Goal: Transaction & Acquisition: Book appointment/travel/reservation

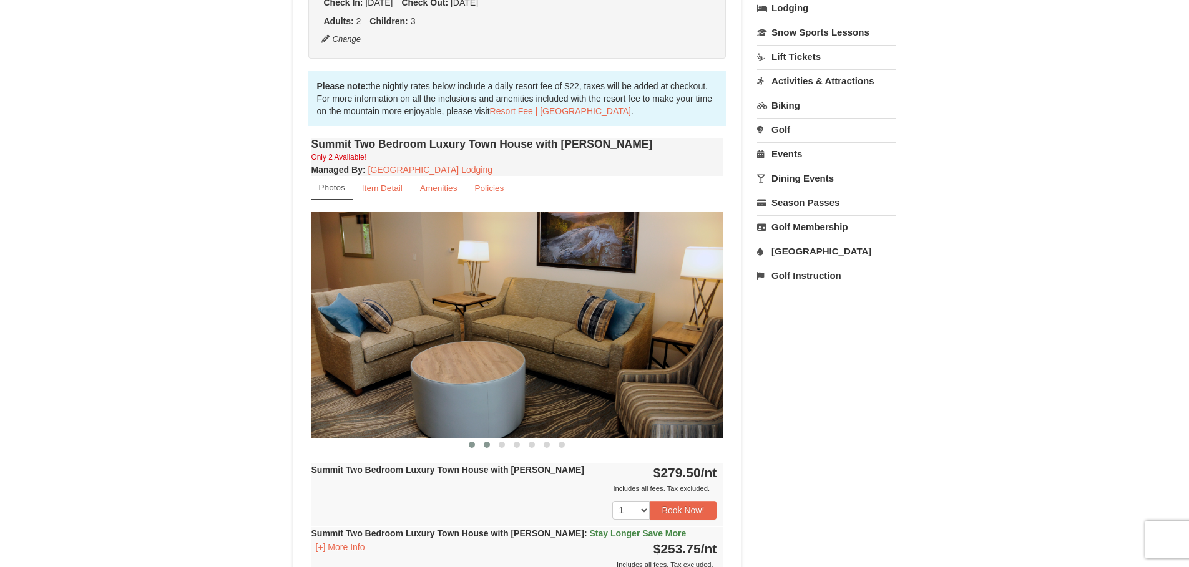
click at [487, 446] on span at bounding box center [487, 445] width 6 height 6
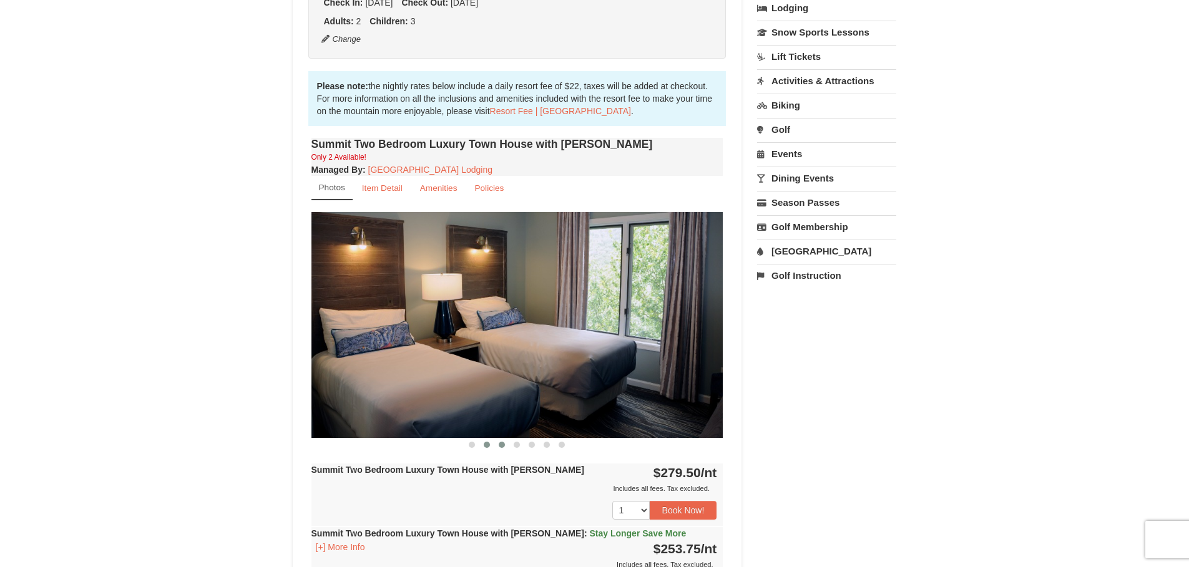
click at [501, 446] on span at bounding box center [502, 445] width 6 height 6
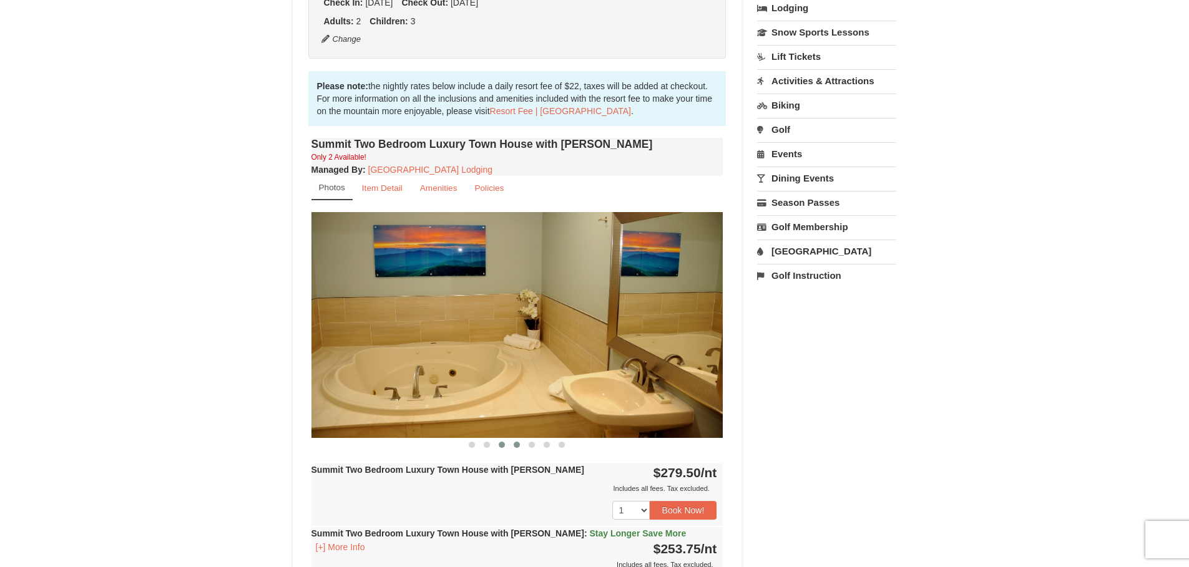
click at [517, 446] on span at bounding box center [517, 445] width 6 height 6
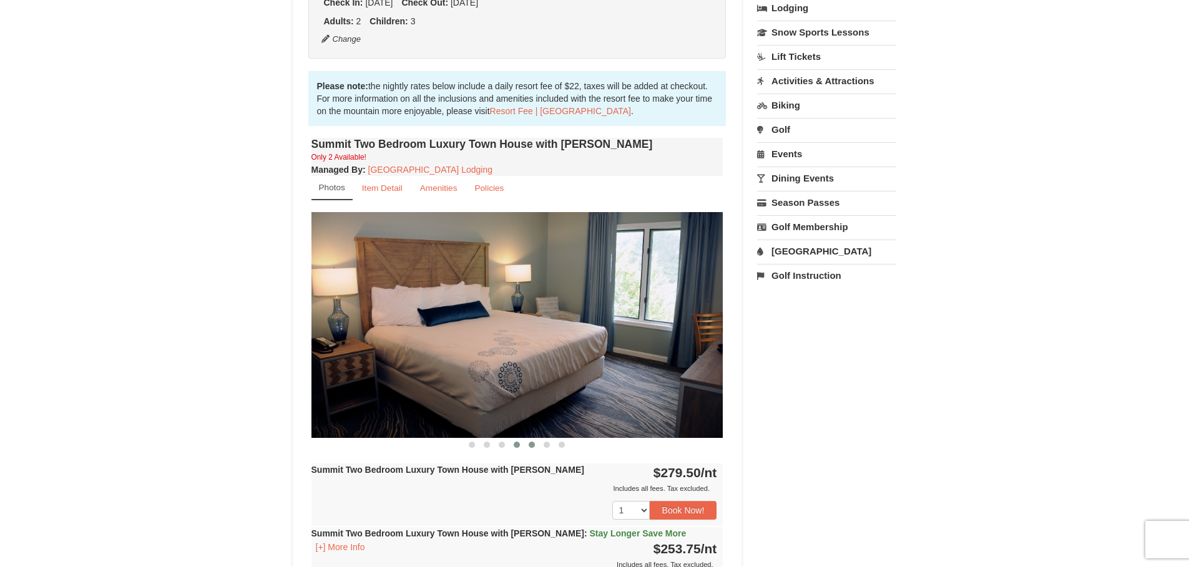
click at [527, 448] on button at bounding box center [531, 445] width 15 height 12
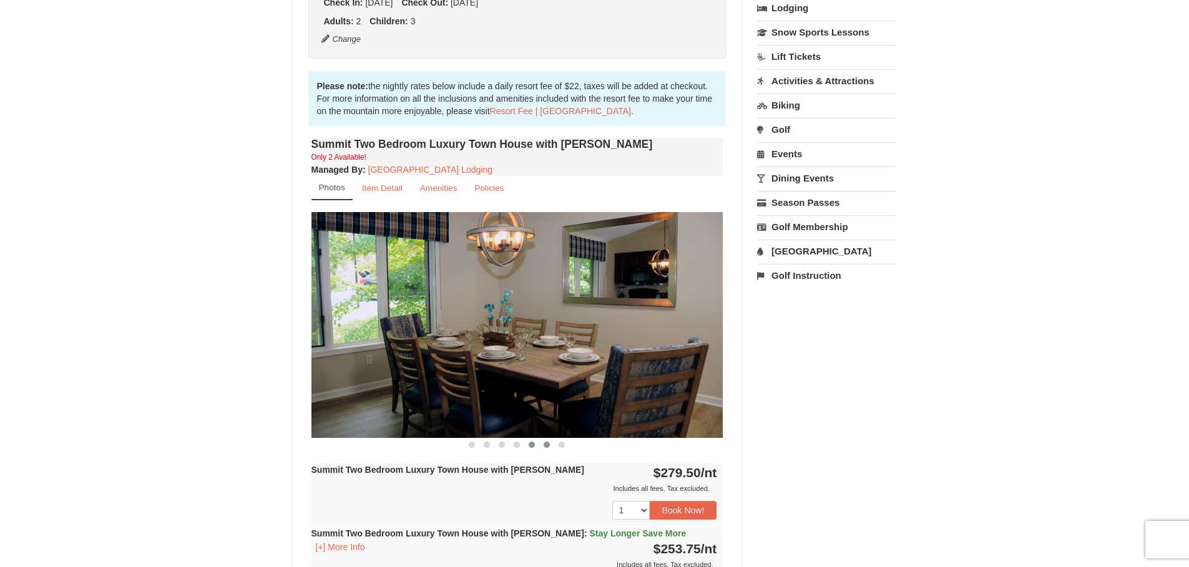
click at [542, 445] on button at bounding box center [546, 445] width 15 height 12
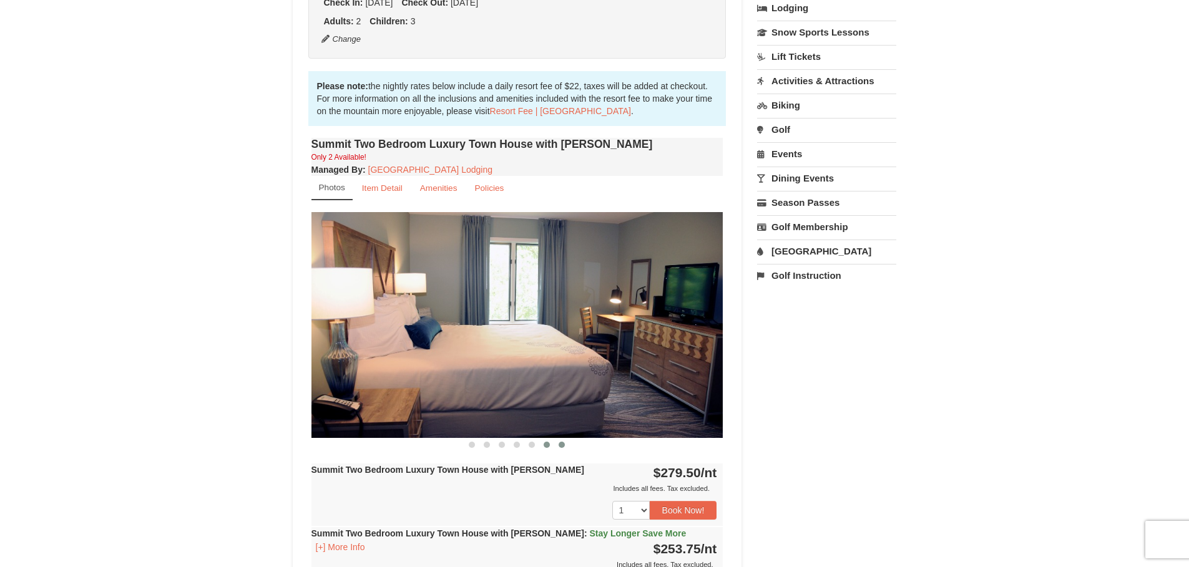
click at [559, 446] on span at bounding box center [562, 445] width 6 height 6
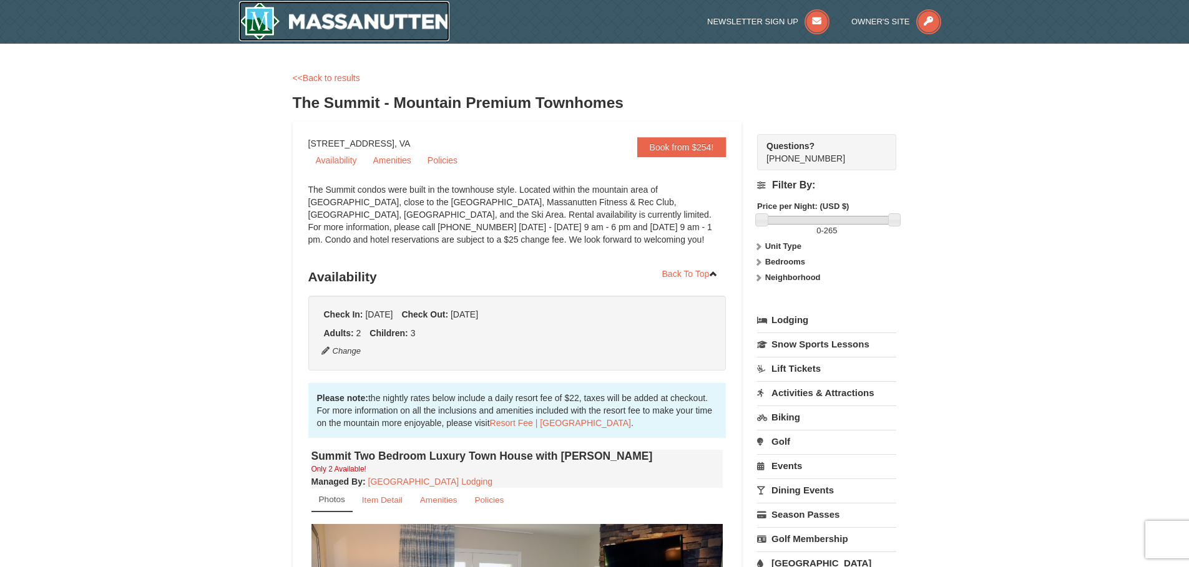
click at [374, 22] on img at bounding box center [344, 21] width 211 height 40
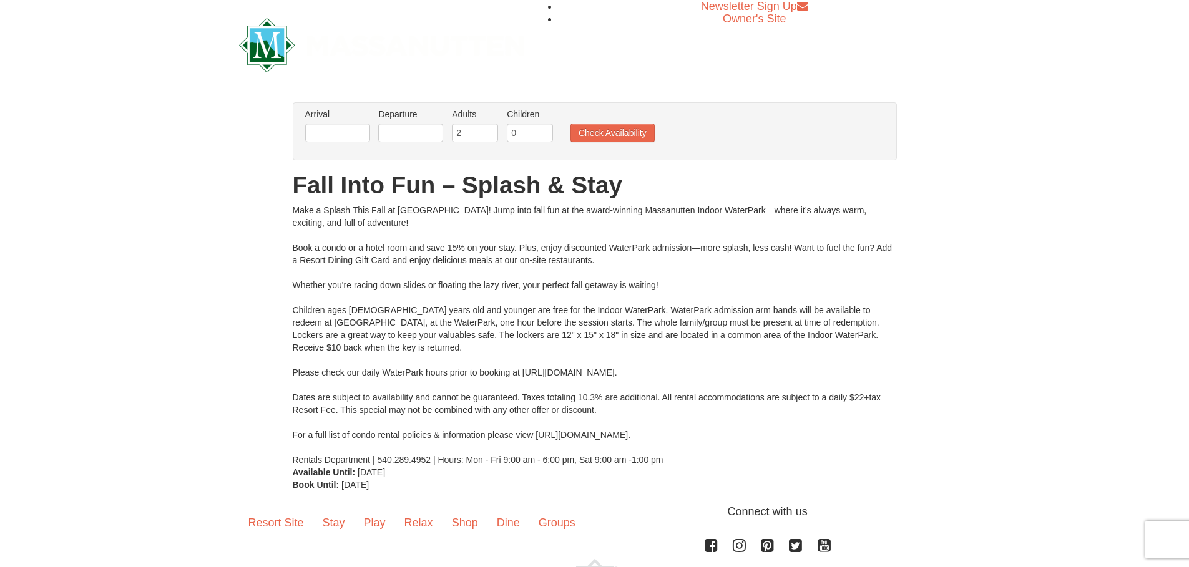
scroll to position [102, 0]
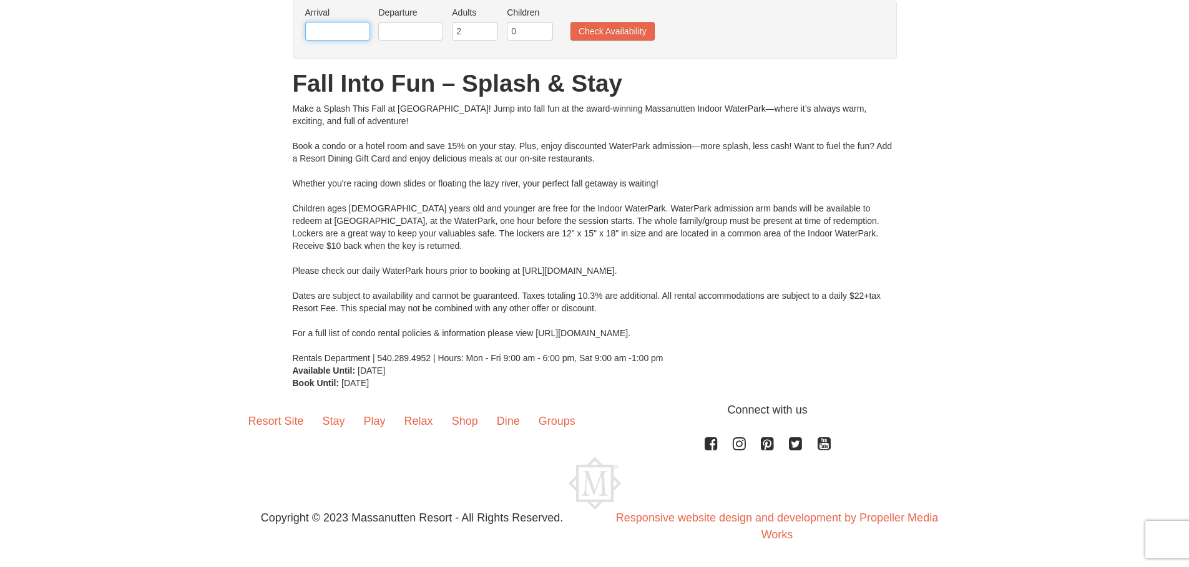
click at [363, 26] on input "text" at bounding box center [337, 31] width 65 height 19
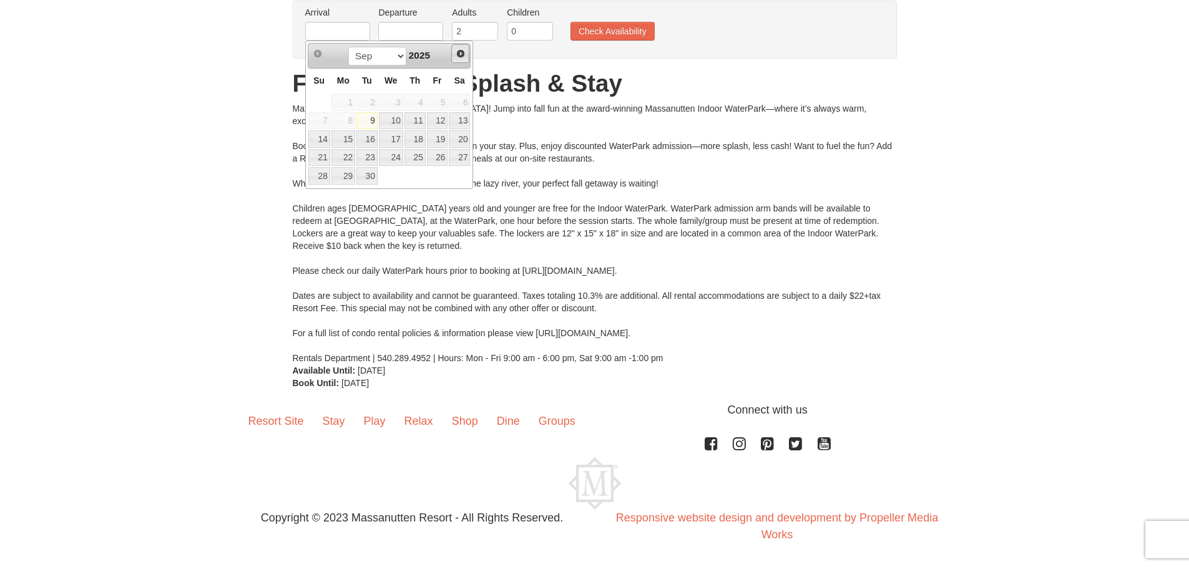
click at [461, 52] on span "Next" at bounding box center [461, 54] width 10 height 10
click at [397, 179] on link "26" at bounding box center [391, 175] width 24 height 17
type input "[DATE]"
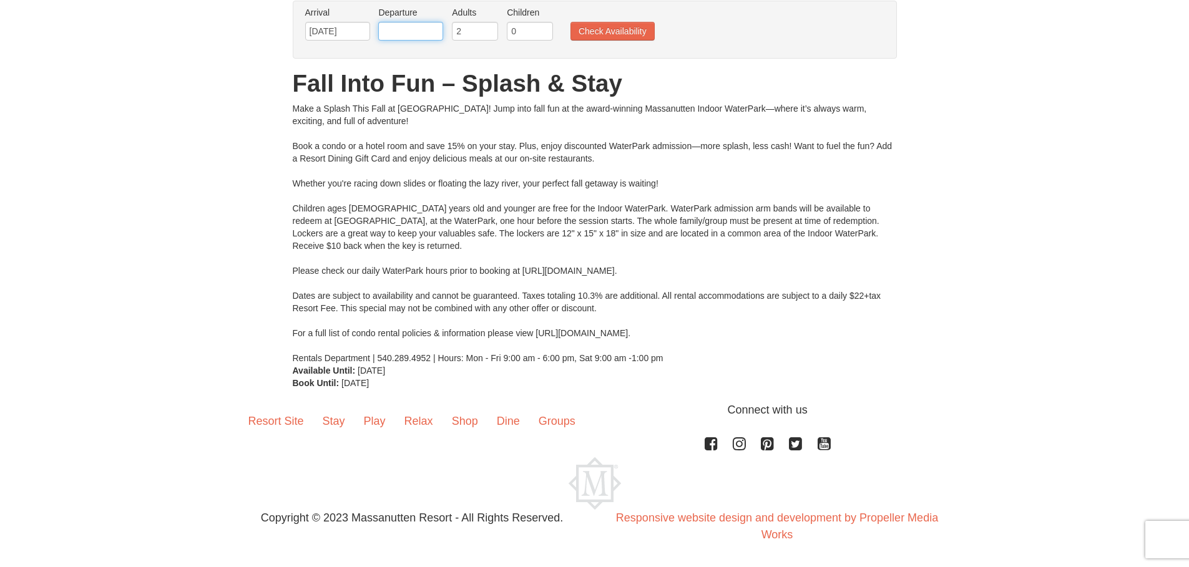
click at [426, 27] on input "text" at bounding box center [410, 31] width 65 height 19
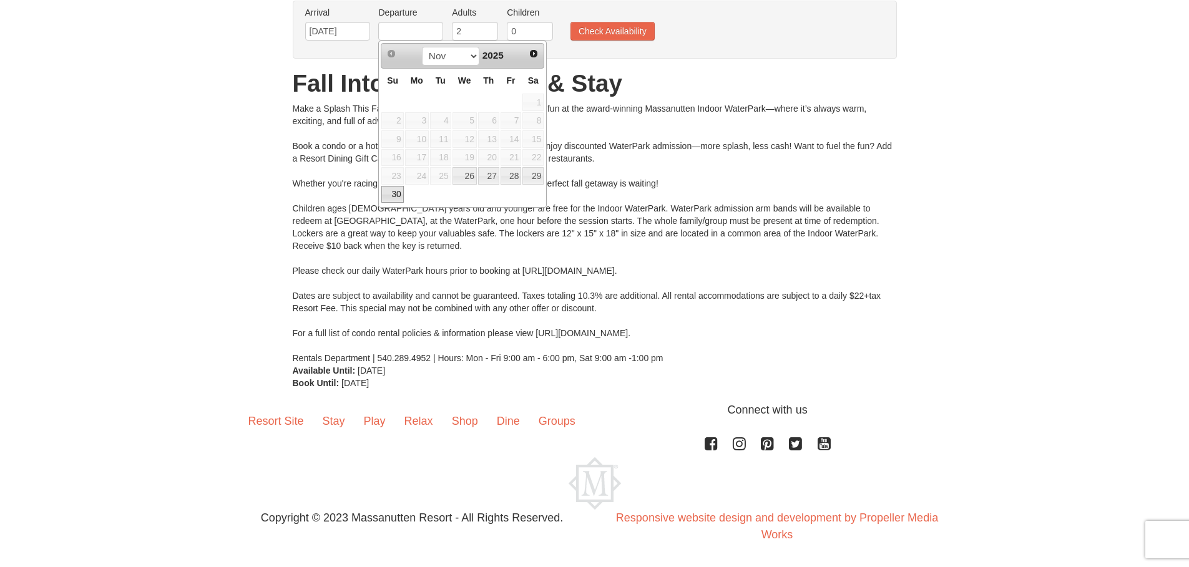
click at [393, 200] on link "30" at bounding box center [392, 194] width 22 height 17
type input "[DATE]"
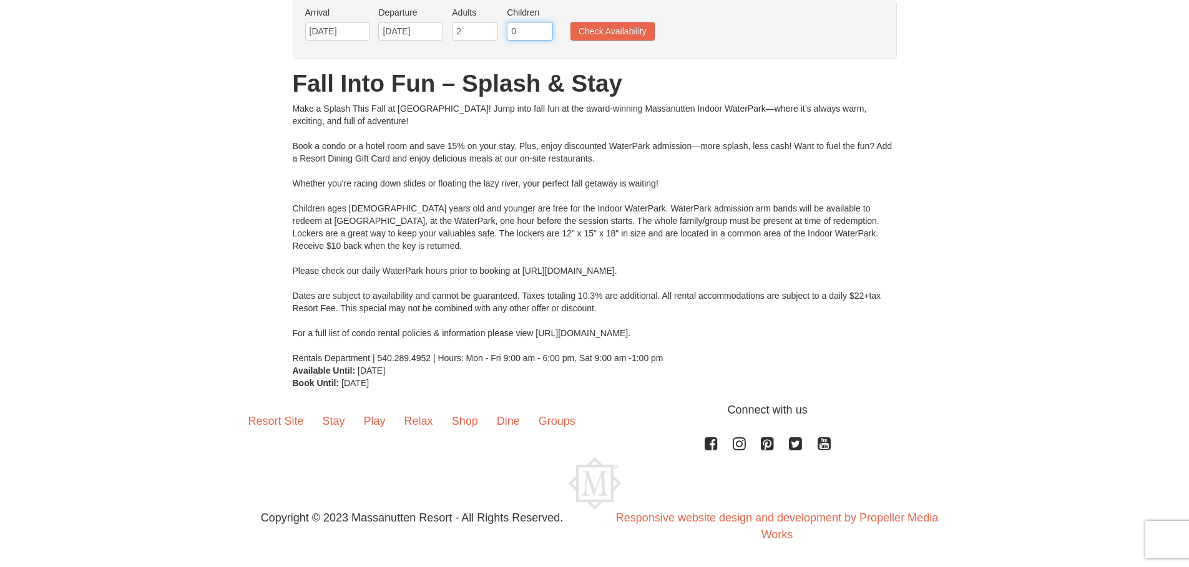
click at [526, 32] on input "0" at bounding box center [530, 31] width 46 height 19
type input "3"
click at [581, 31] on button "Check Availability" at bounding box center [612, 31] width 84 height 19
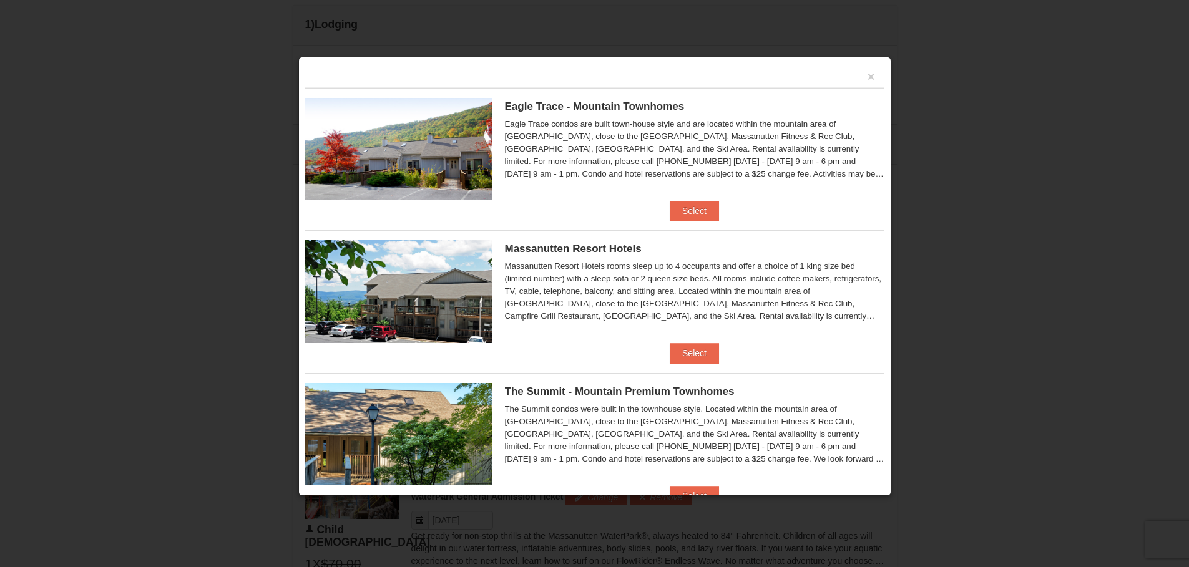
scroll to position [469, 0]
click at [688, 208] on button "Select" at bounding box center [694, 211] width 49 height 20
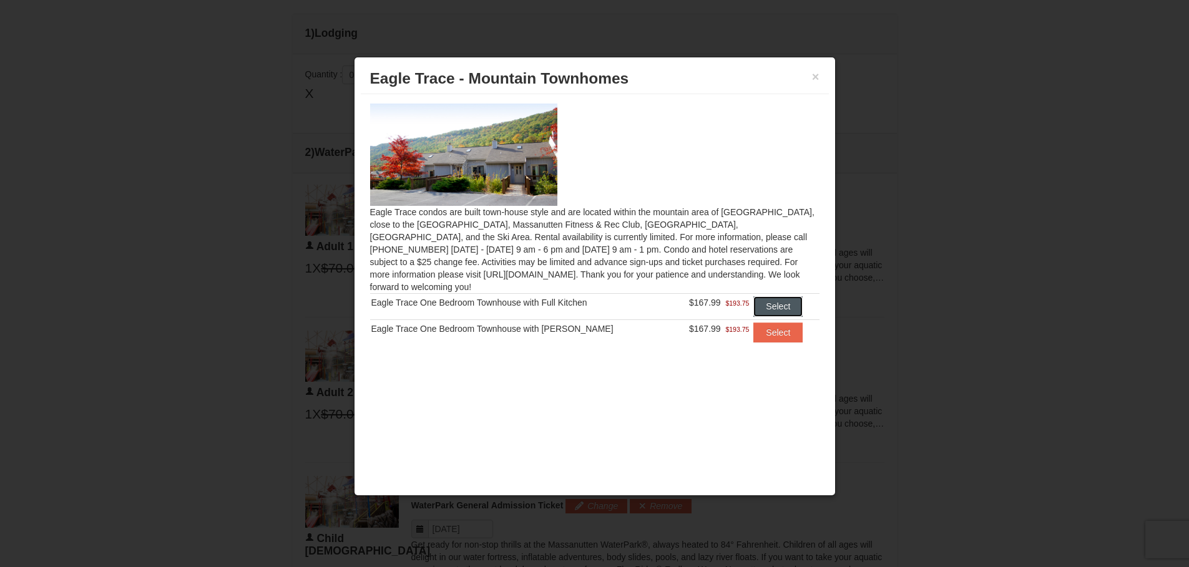
click at [771, 296] on button "Select" at bounding box center [777, 306] width 49 height 20
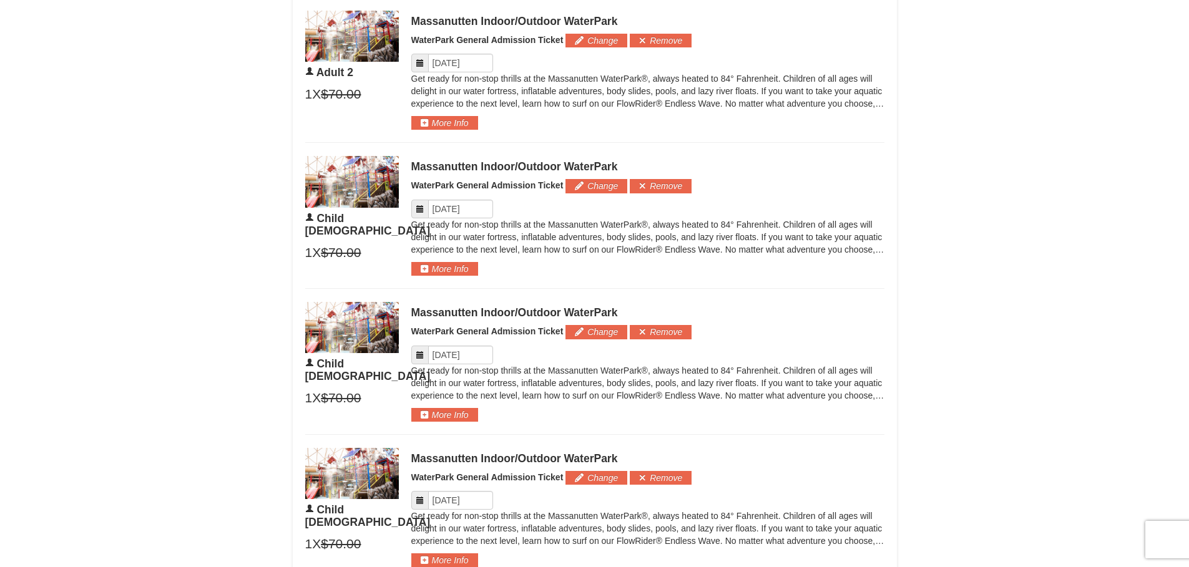
scroll to position [1218, 0]
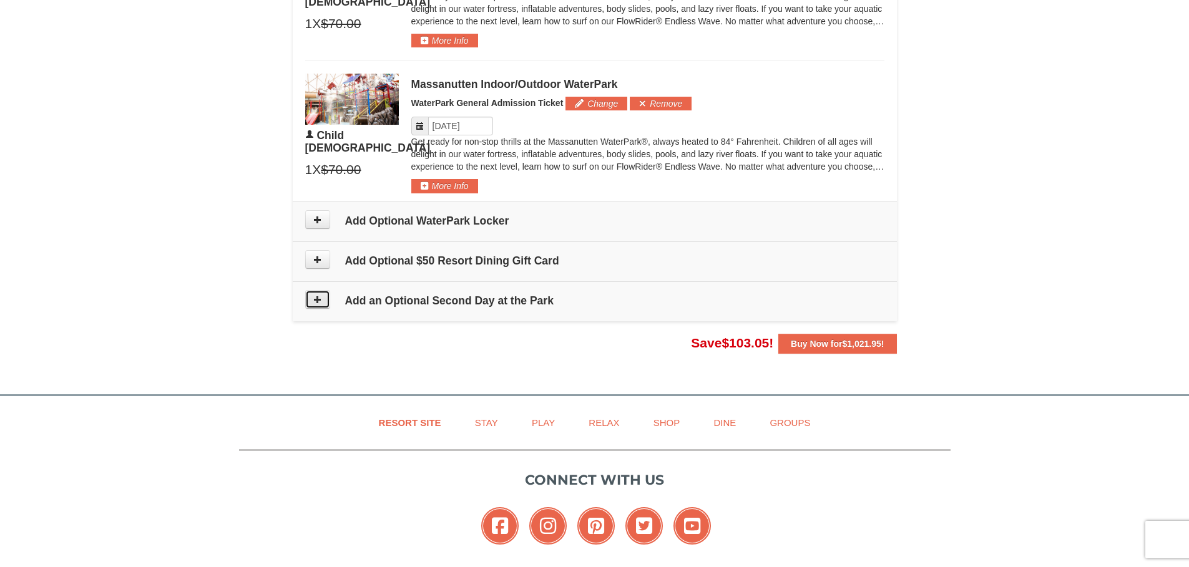
click at [319, 301] on icon at bounding box center [317, 299] width 9 height 9
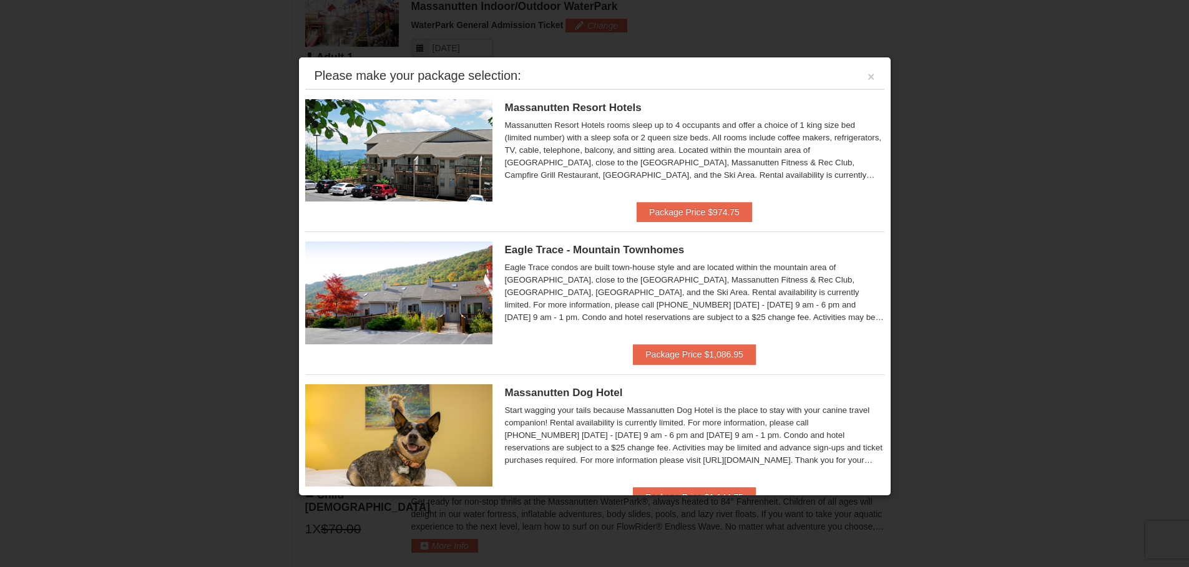
scroll to position [534, 0]
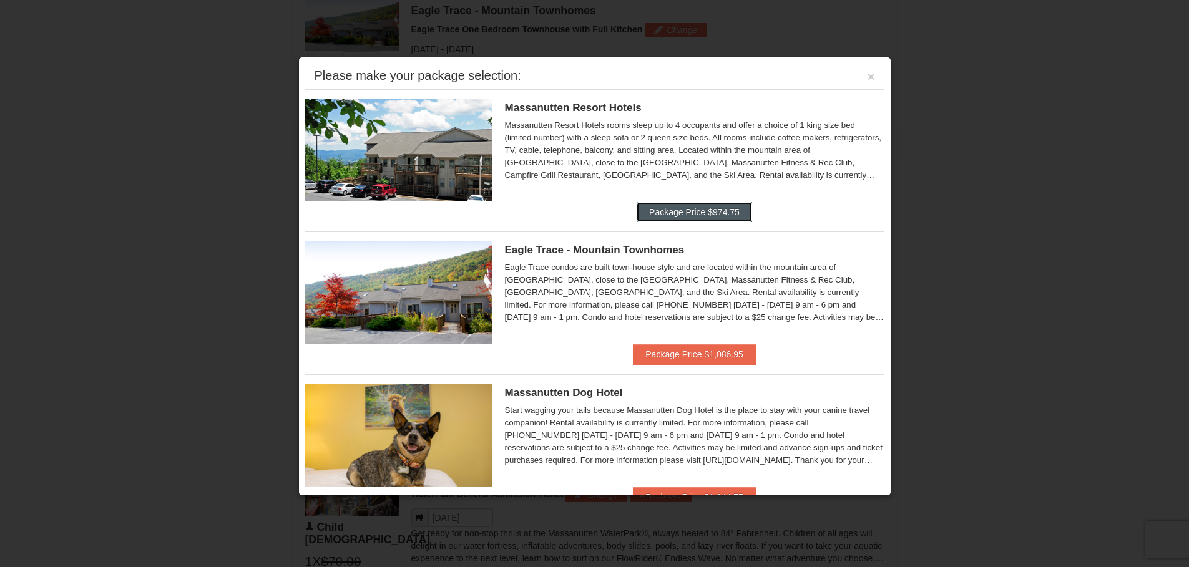
click at [653, 216] on button "Package Price $974.75" at bounding box center [694, 212] width 115 height 20
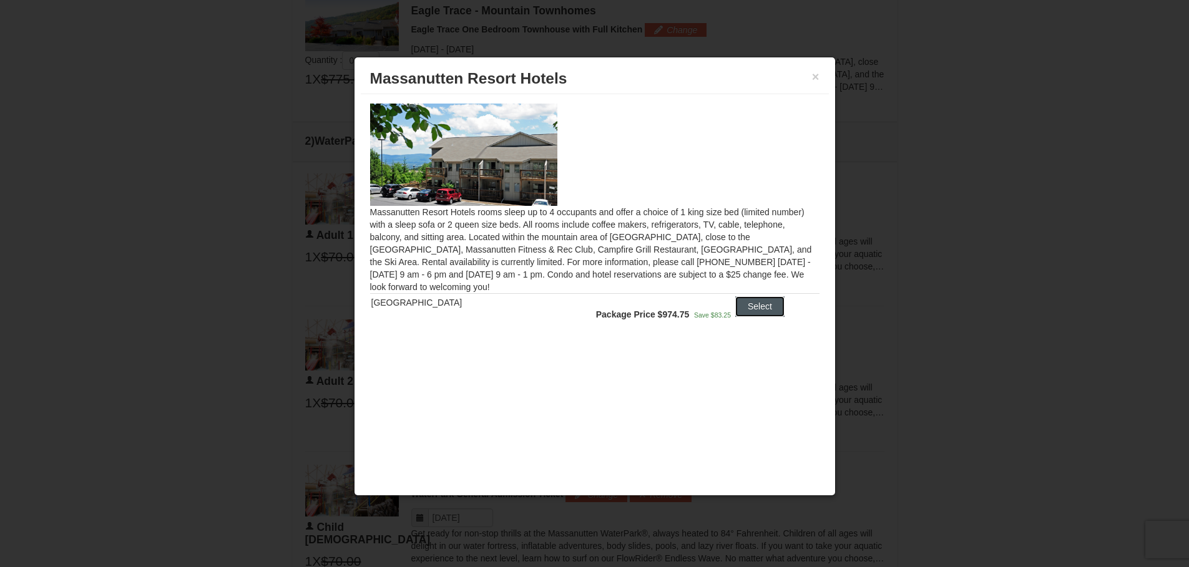
click at [765, 303] on button "Select" at bounding box center [759, 306] width 49 height 20
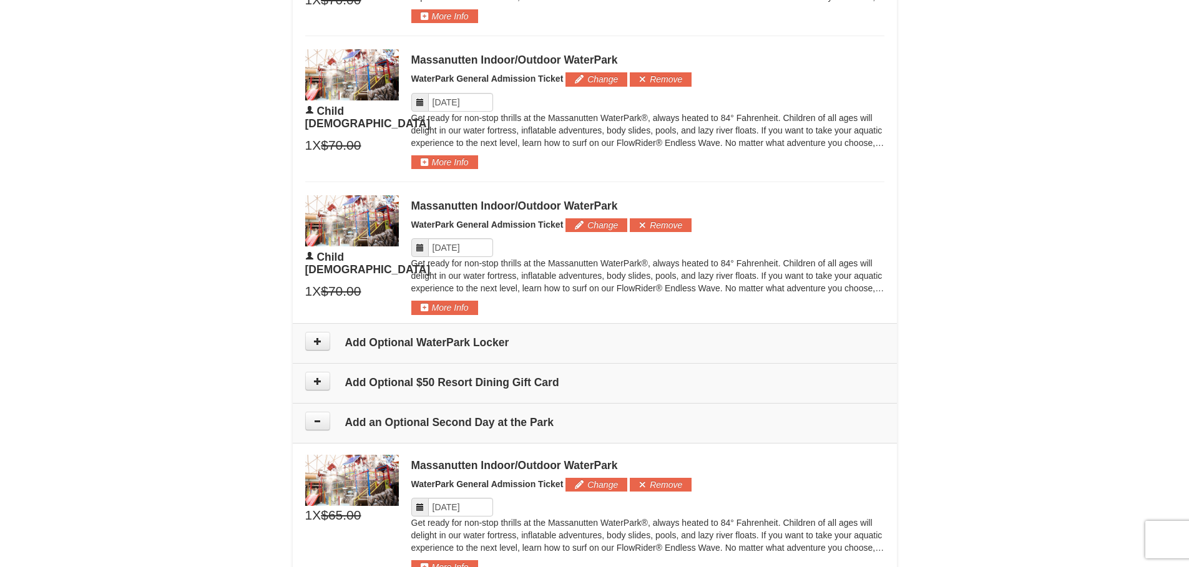
scroll to position [1283, 0]
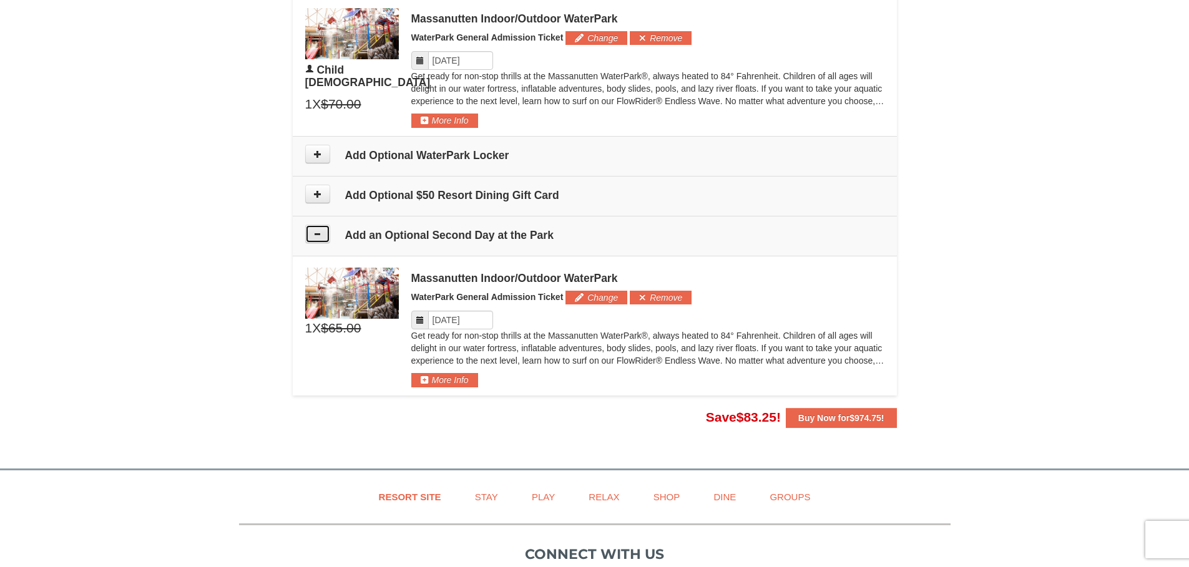
click at [315, 238] on icon at bounding box center [317, 234] width 9 height 9
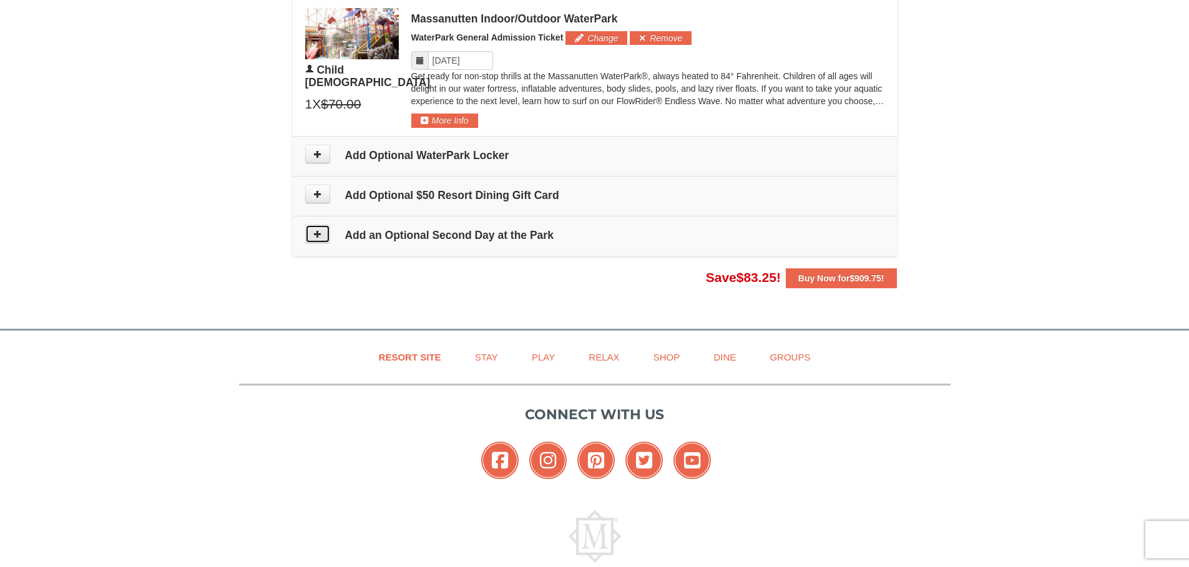
click at [315, 238] on icon at bounding box center [317, 234] width 9 height 9
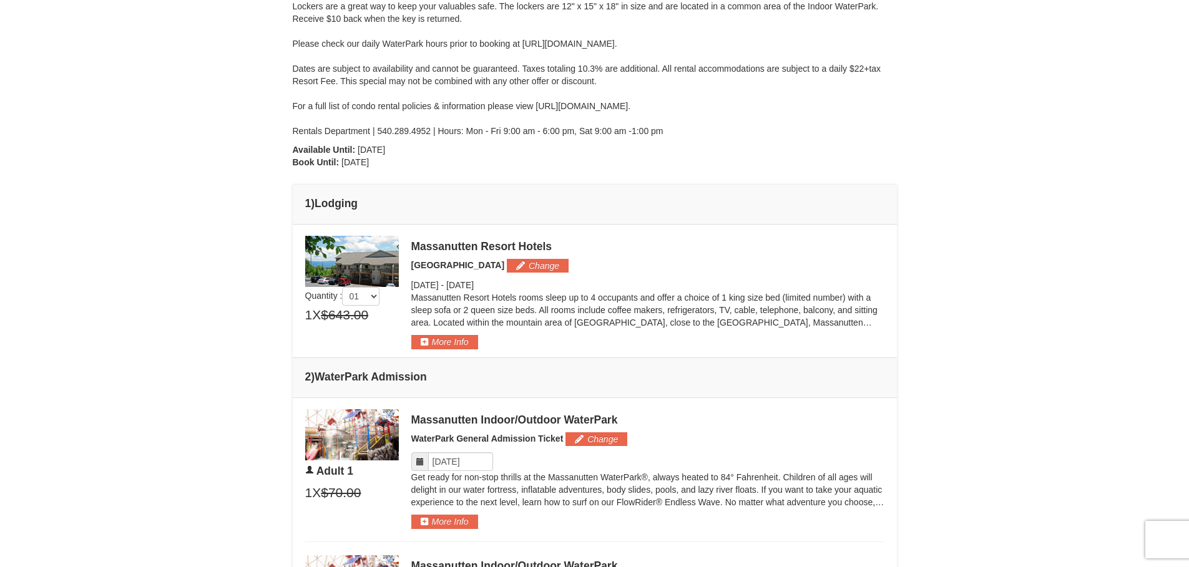
scroll to position [0, 0]
